Goal: Task Accomplishment & Management: Use online tool/utility

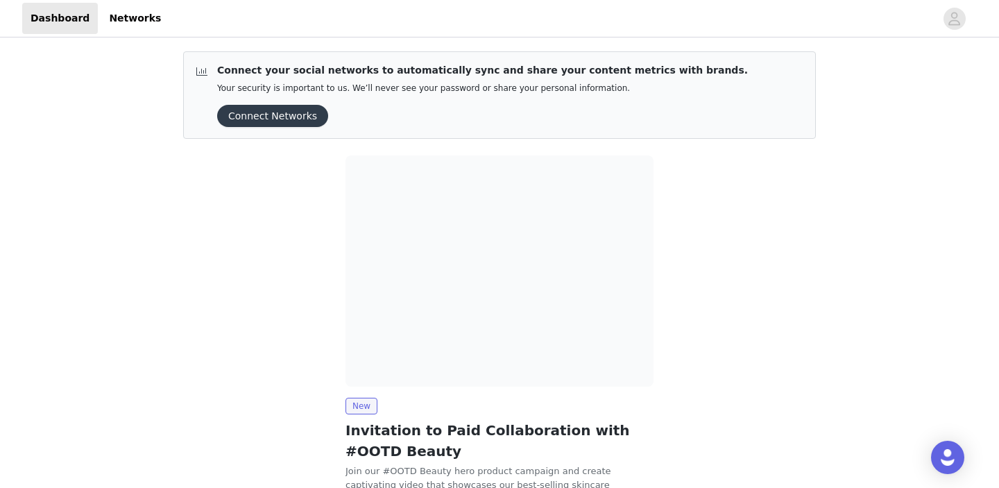
scroll to position [120, 0]
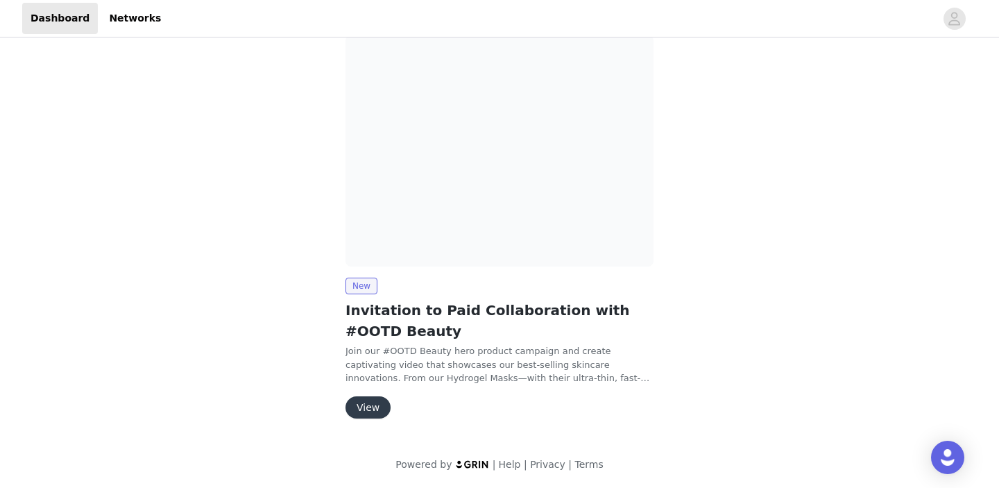
click at [375, 404] on button "View" at bounding box center [368, 407] width 45 height 22
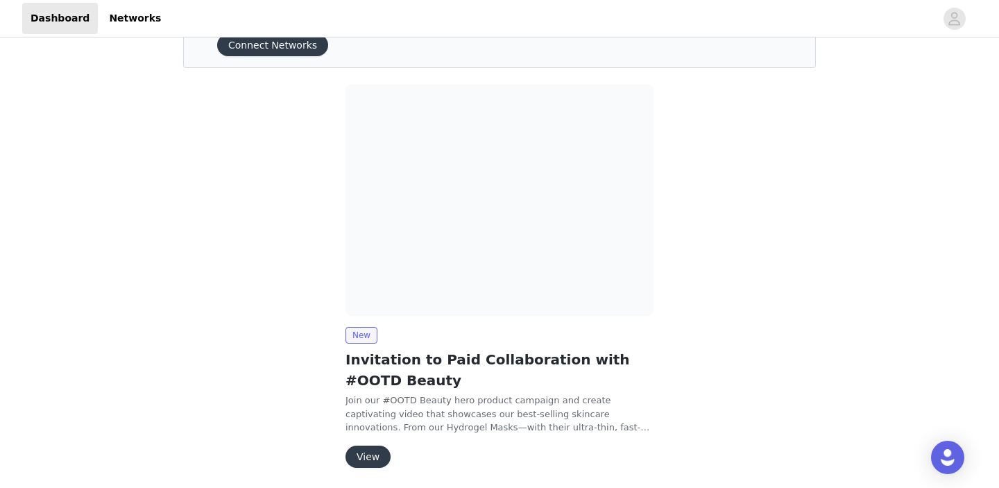
scroll to position [120, 0]
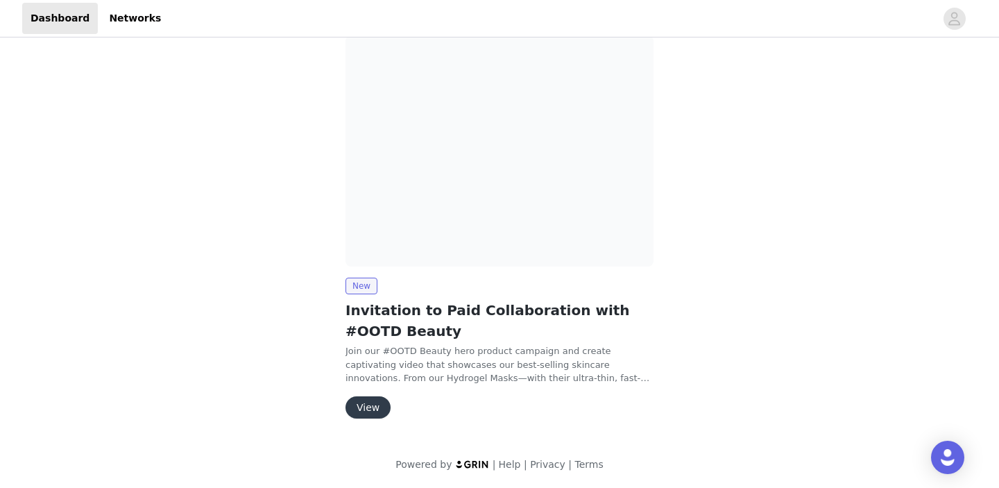
click at [371, 415] on button "View" at bounding box center [368, 407] width 45 height 22
